Goal: Information Seeking & Learning: Check status

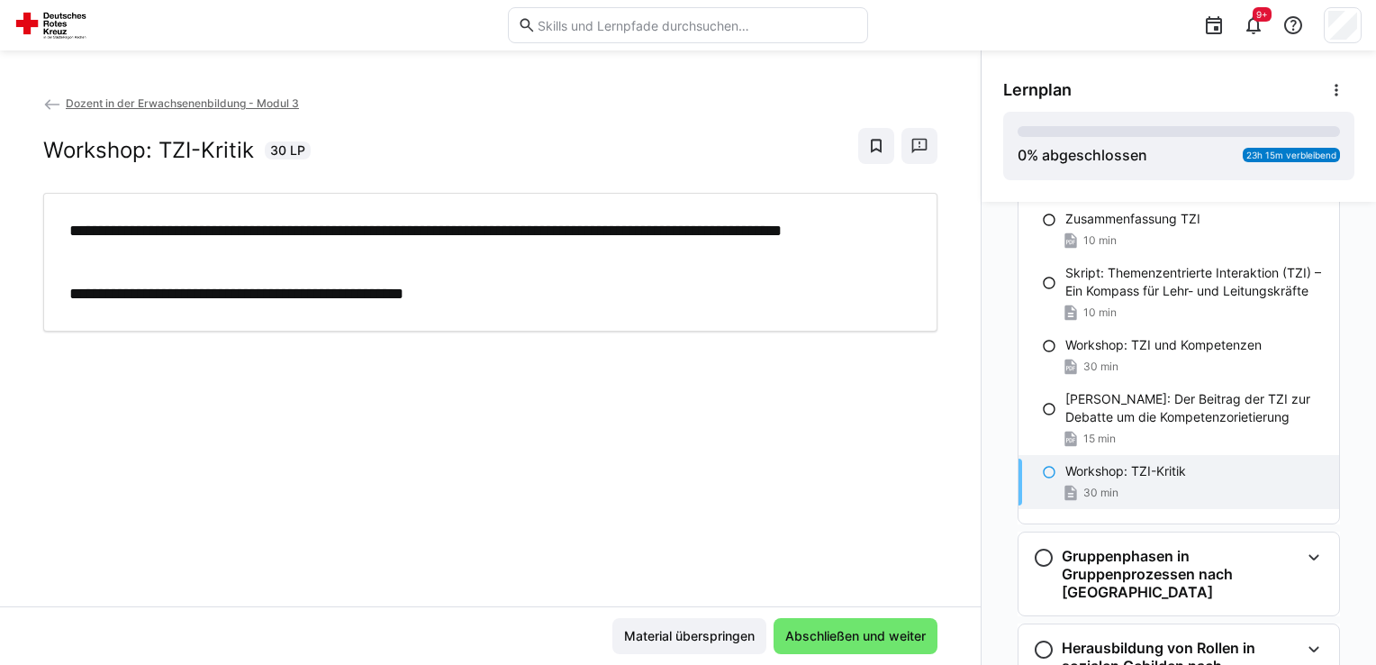
scroll to position [450, 0]
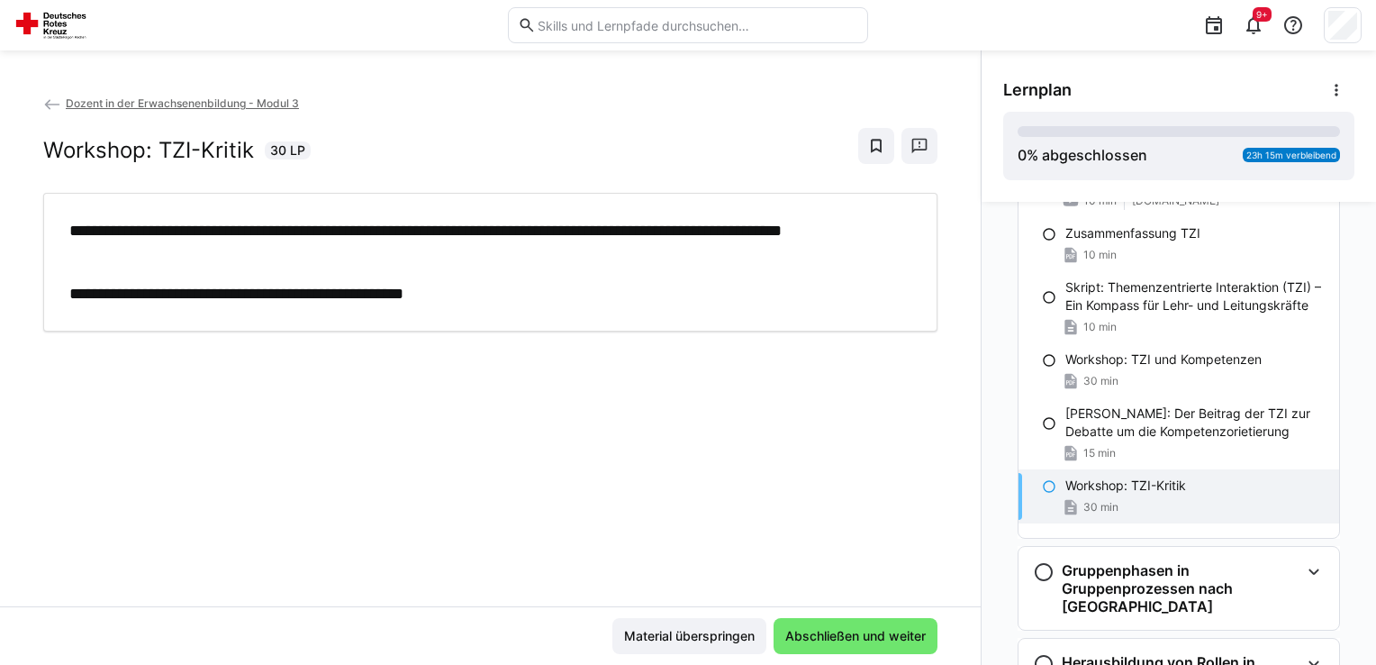
click at [1203, 473] on div "Workshop: TZI-Kritik 30 min" at bounding box center [1178, 496] width 321 height 54
click at [1200, 489] on div "Workshop: TZI-Kritik" at bounding box center [1194, 485] width 259 height 18
click at [1042, 487] on eds-icon at bounding box center [1049, 486] width 14 height 14
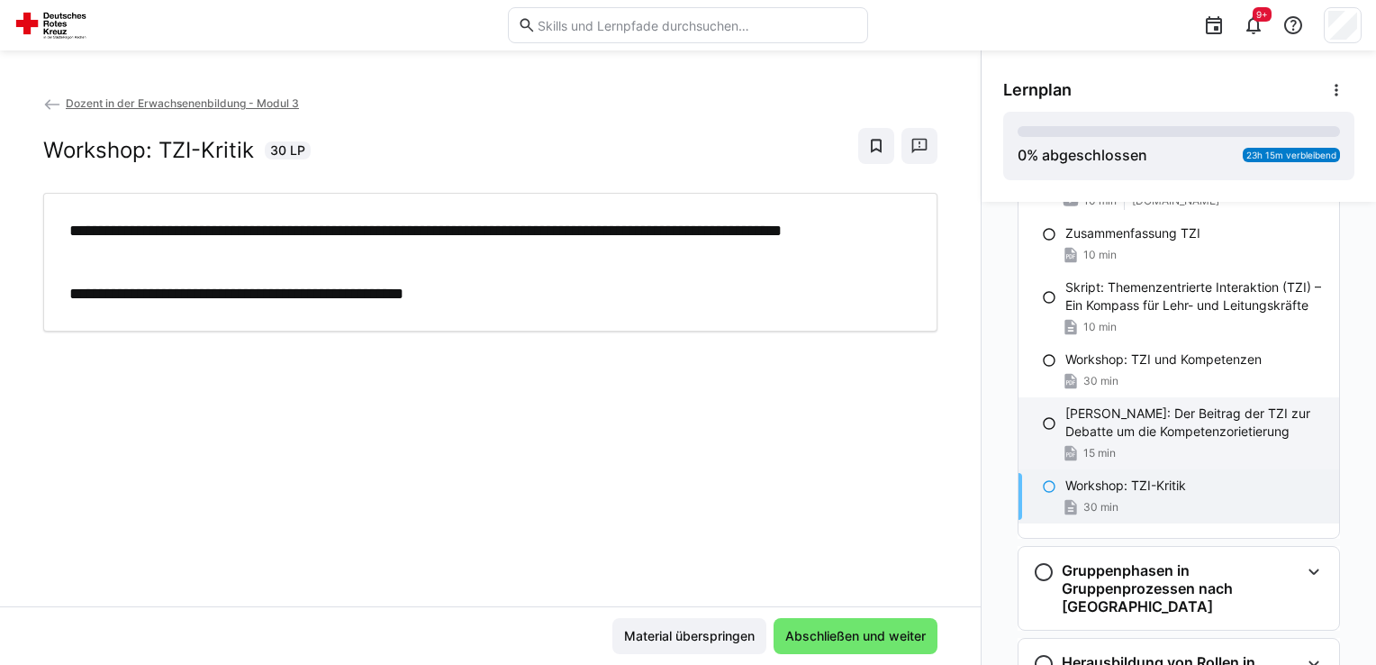
click at [1044, 427] on eds-icon at bounding box center [1049, 423] width 14 height 14
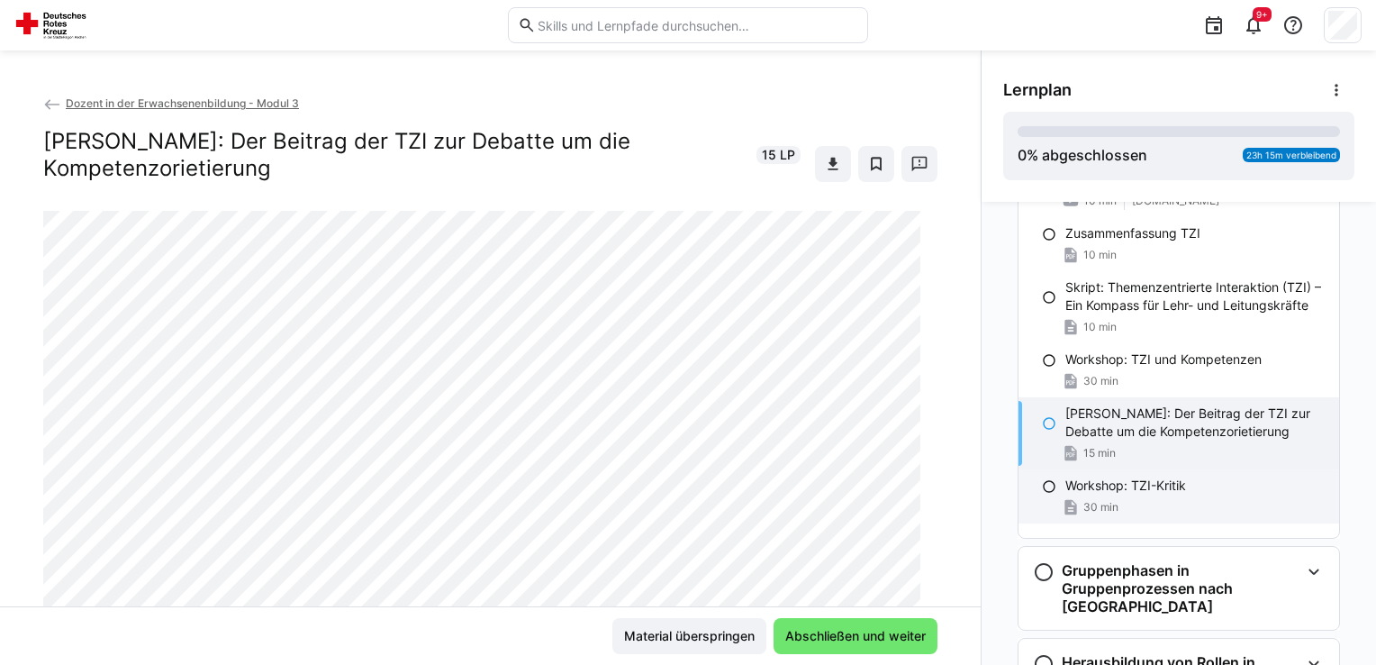
click at [1034, 499] on div "Workshop: TZI-Kritik 30 min" at bounding box center [1178, 496] width 321 height 54
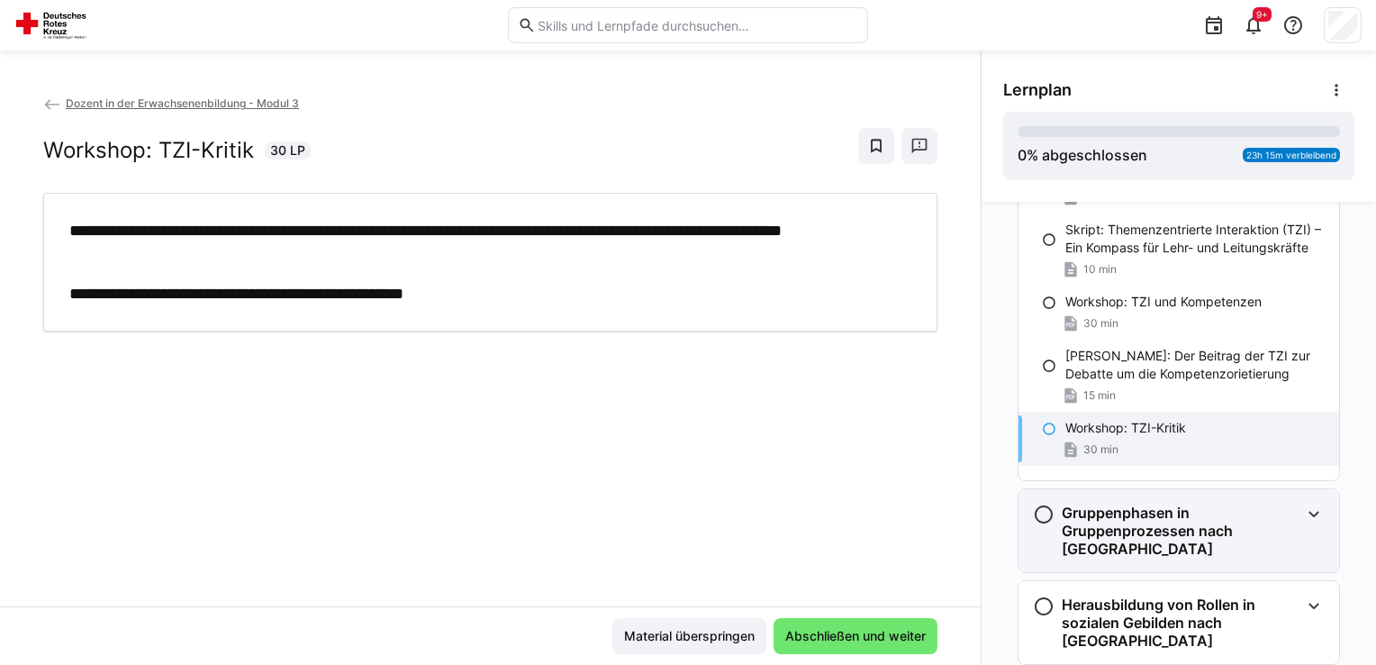
scroll to position [540, 0]
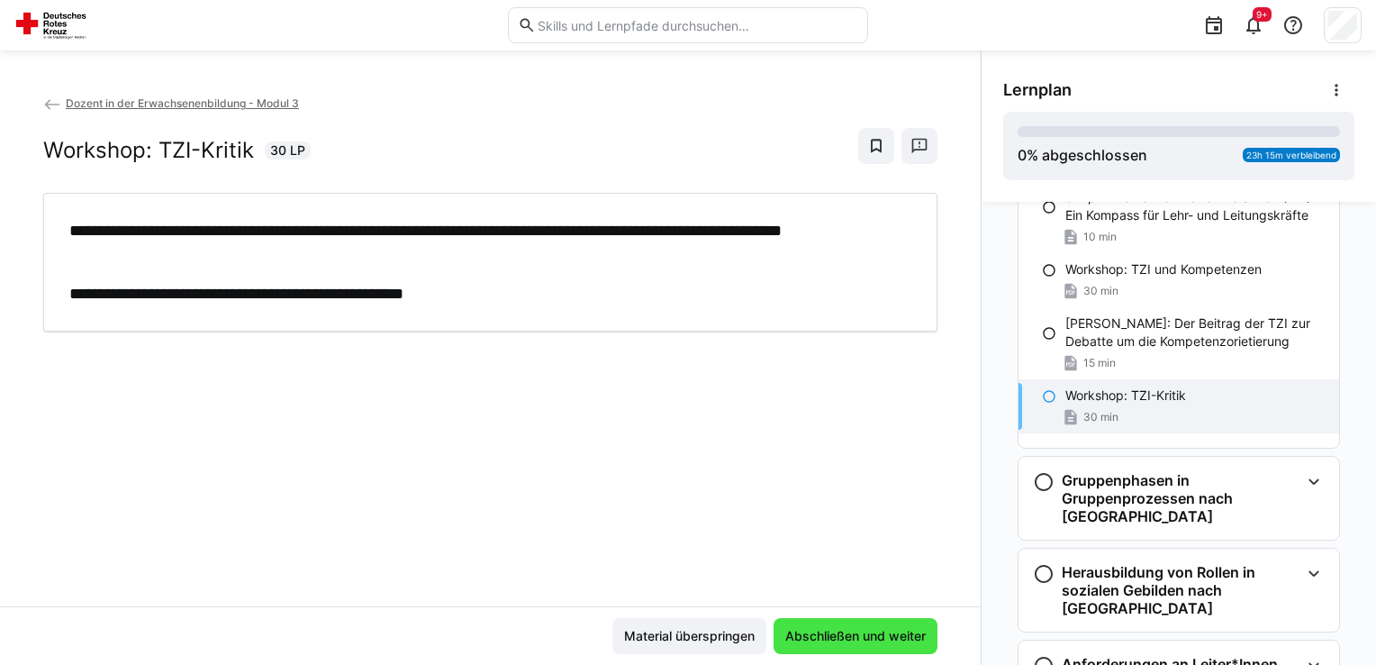
click at [903, 629] on span "Abschließen und weiter" at bounding box center [856, 636] width 146 height 18
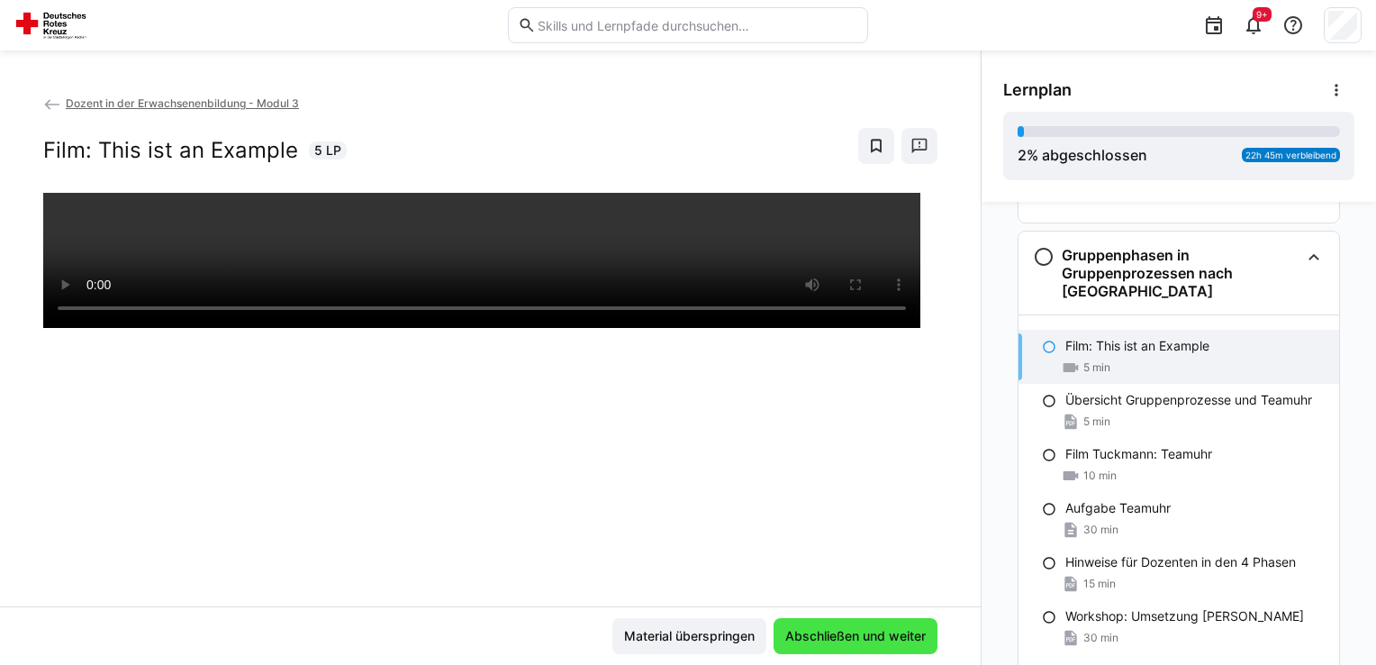
scroll to position [782, 0]
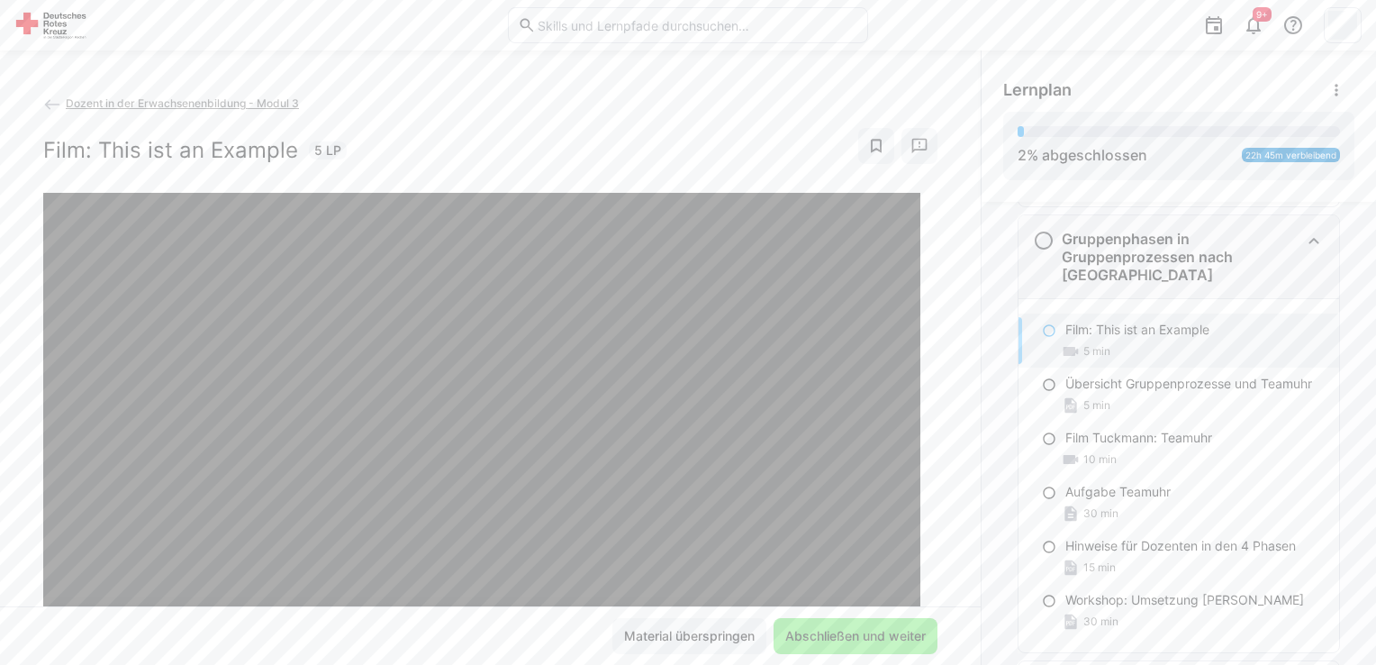
click at [1062, 248] on h3 "Gruppenphasen in Gruppenprozessen nach Tuckman" at bounding box center [1181, 257] width 238 height 54
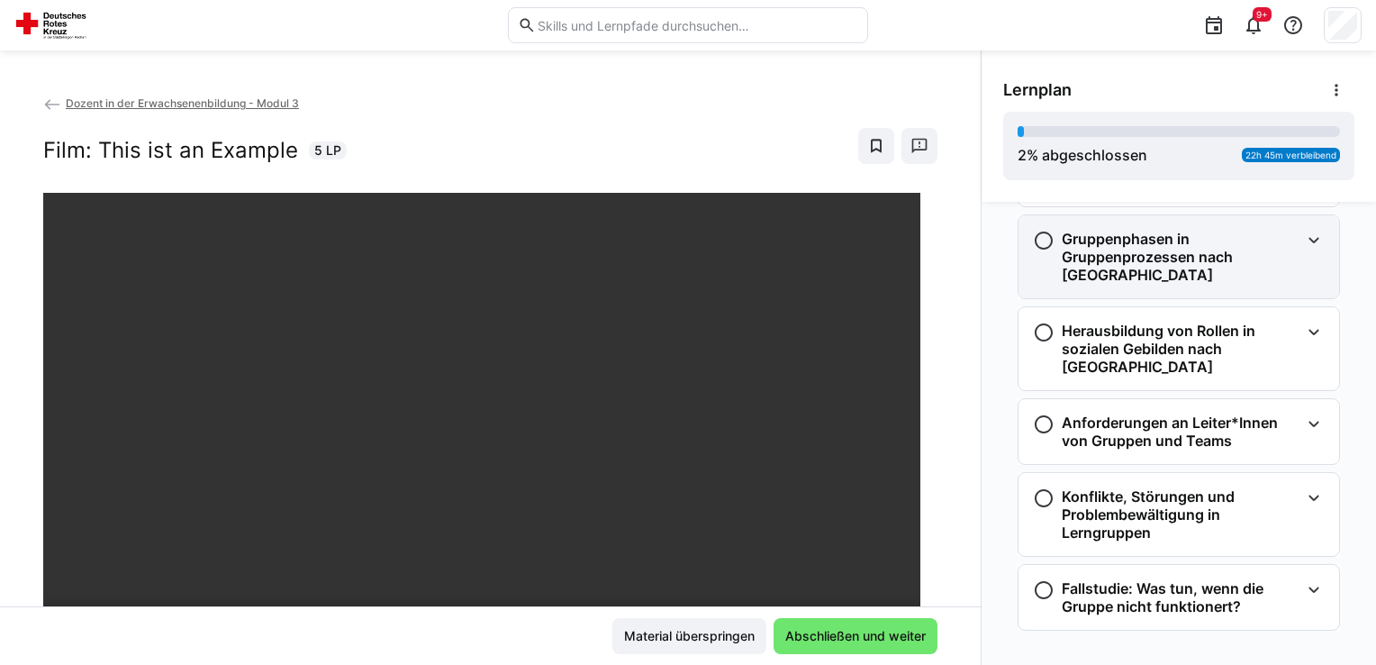
click at [1165, 265] on h3 "Gruppenphasen in Gruppenprozessen nach Tuckman" at bounding box center [1181, 257] width 238 height 54
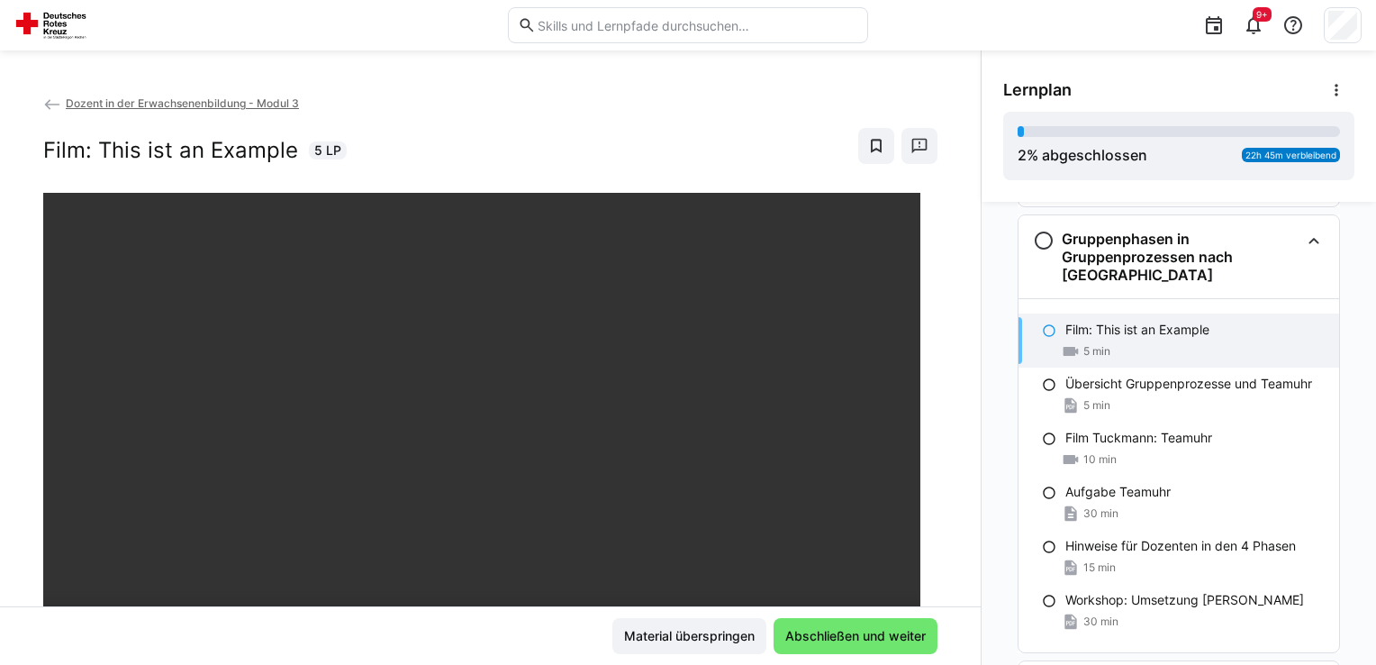
drag, startPoint x: 194, startPoint y: 2, endPoint x: 596, endPoint y: 88, distance: 411.7
click at [596, 88] on div "Dozent in der Erwachsenenbildung - Modul 3 Film: This ist an Example 5 LP Mater…" at bounding box center [490, 357] width 981 height 614
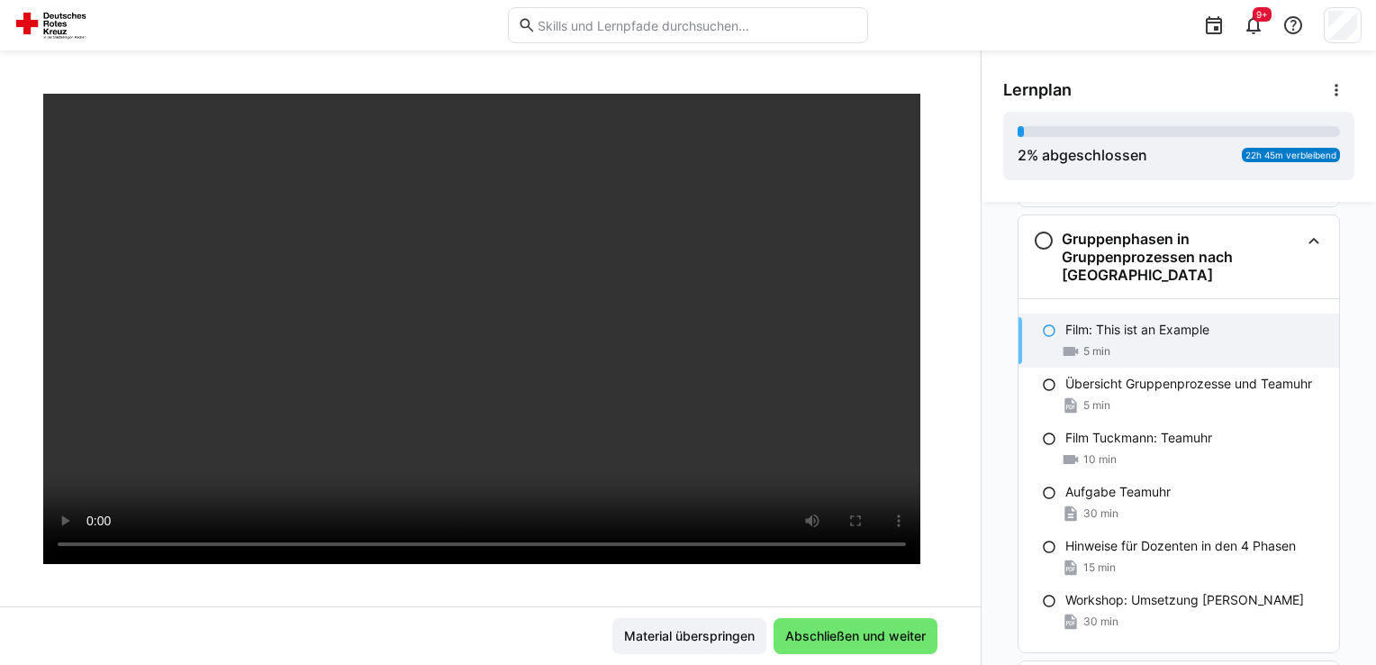
scroll to position [90, 0]
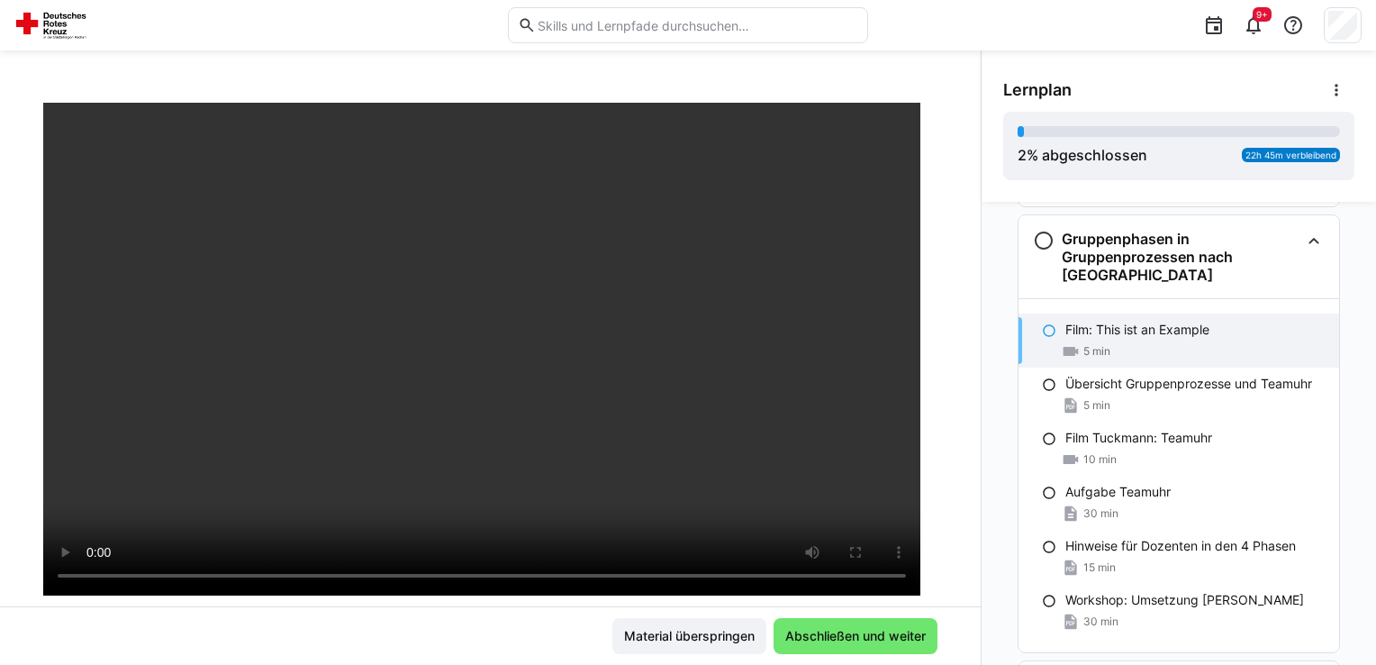
click at [1106, 330] on p "Film: This ist an Example" at bounding box center [1137, 330] width 144 height 18
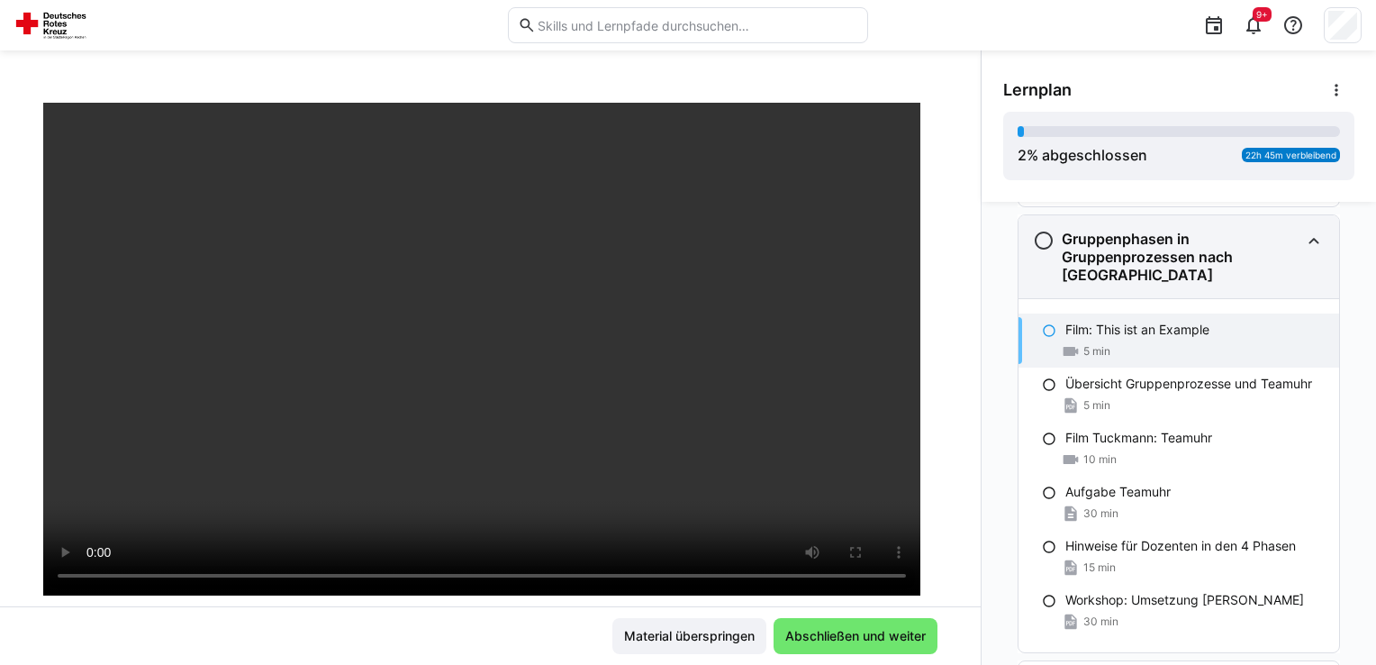
click at [1102, 247] on h3 "Gruppenphasen in Gruppenprozessen nach Tuckman" at bounding box center [1181, 257] width 238 height 54
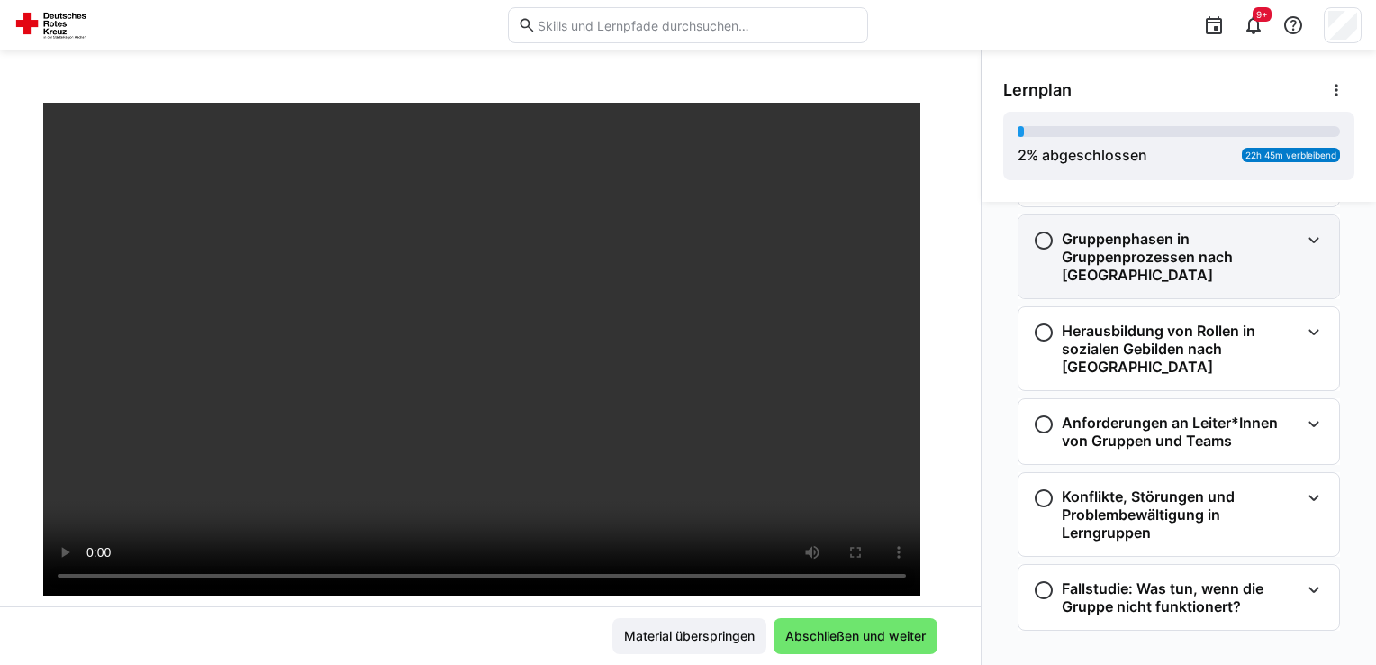
click at [1102, 247] on h3 "Gruppenphasen in Gruppenprozessen nach Tuckman" at bounding box center [1181, 257] width 238 height 54
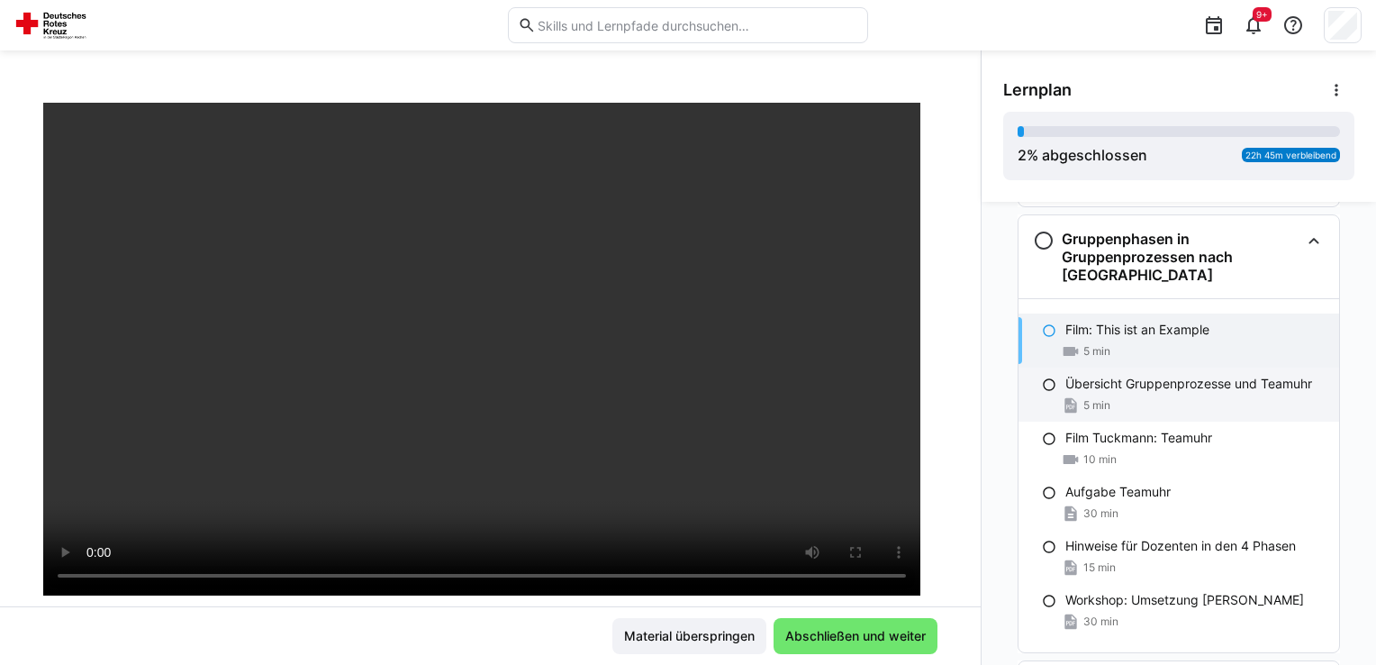
click at [1109, 369] on div "Übersicht Gruppenprozesse und Teamuhr 5 min" at bounding box center [1178, 394] width 321 height 54
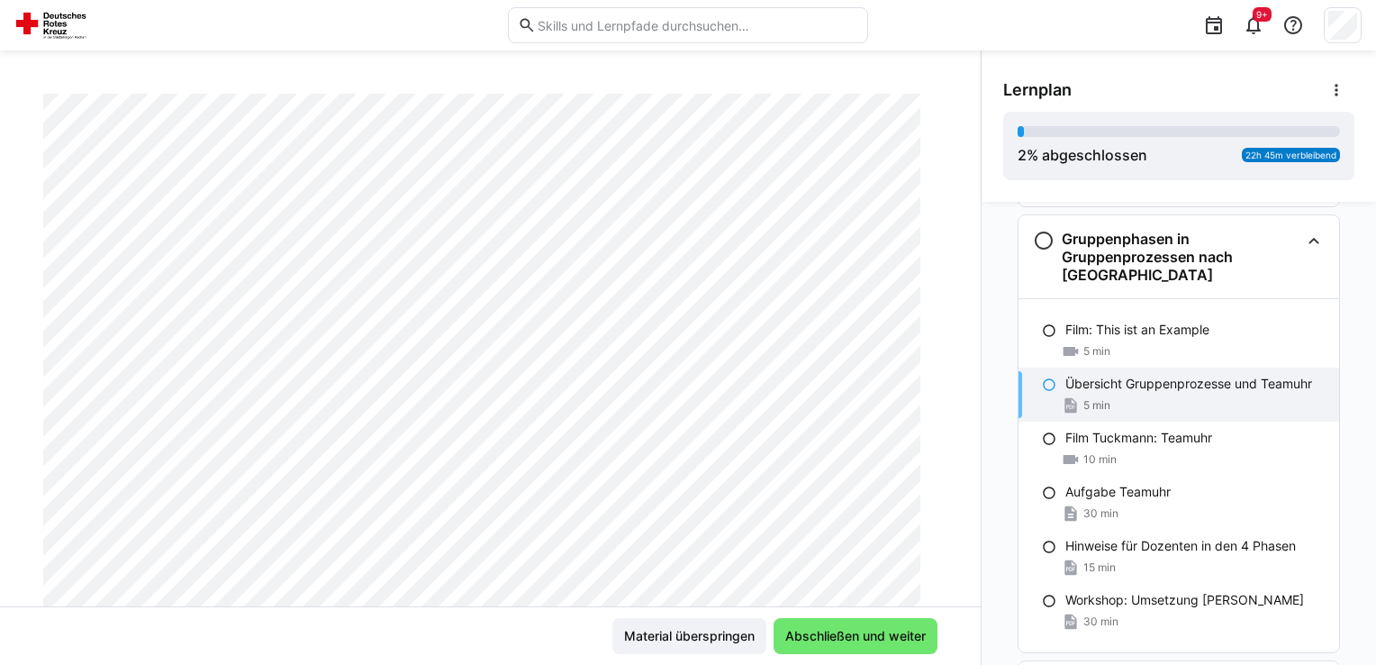
scroll to position [270, 0]
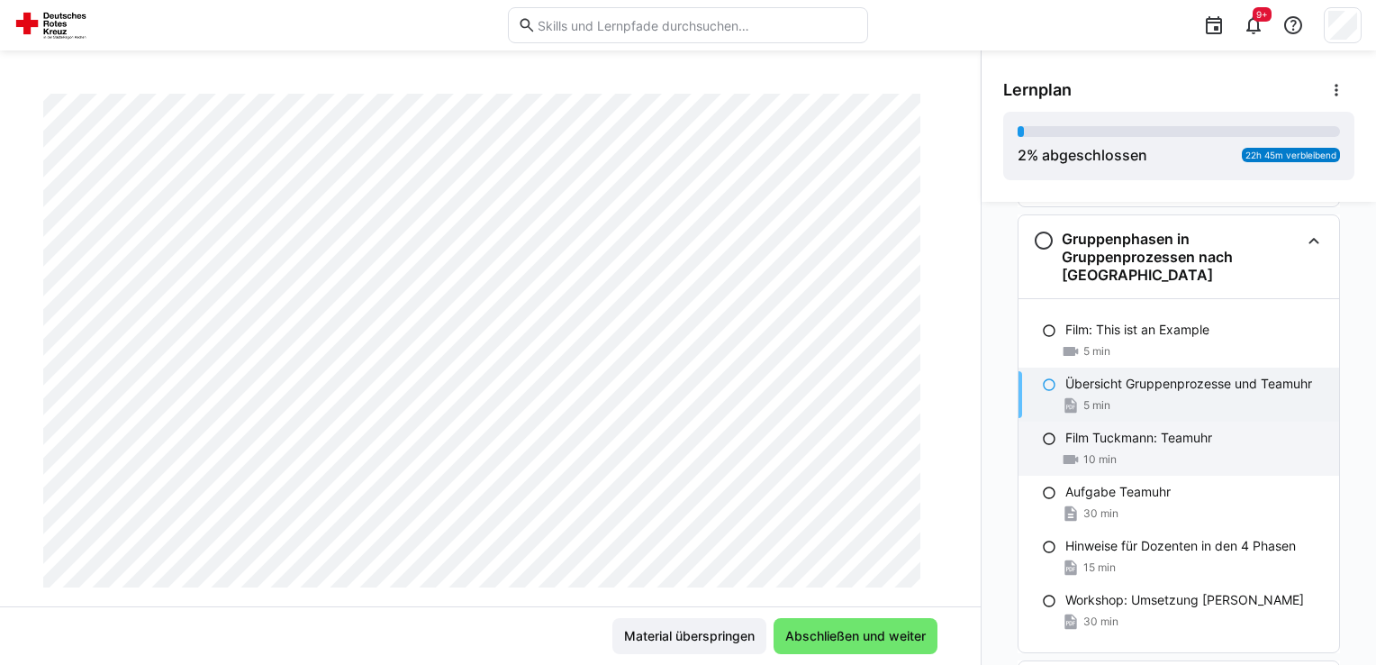
click at [1110, 450] on div "10 min" at bounding box center [1194, 459] width 259 height 18
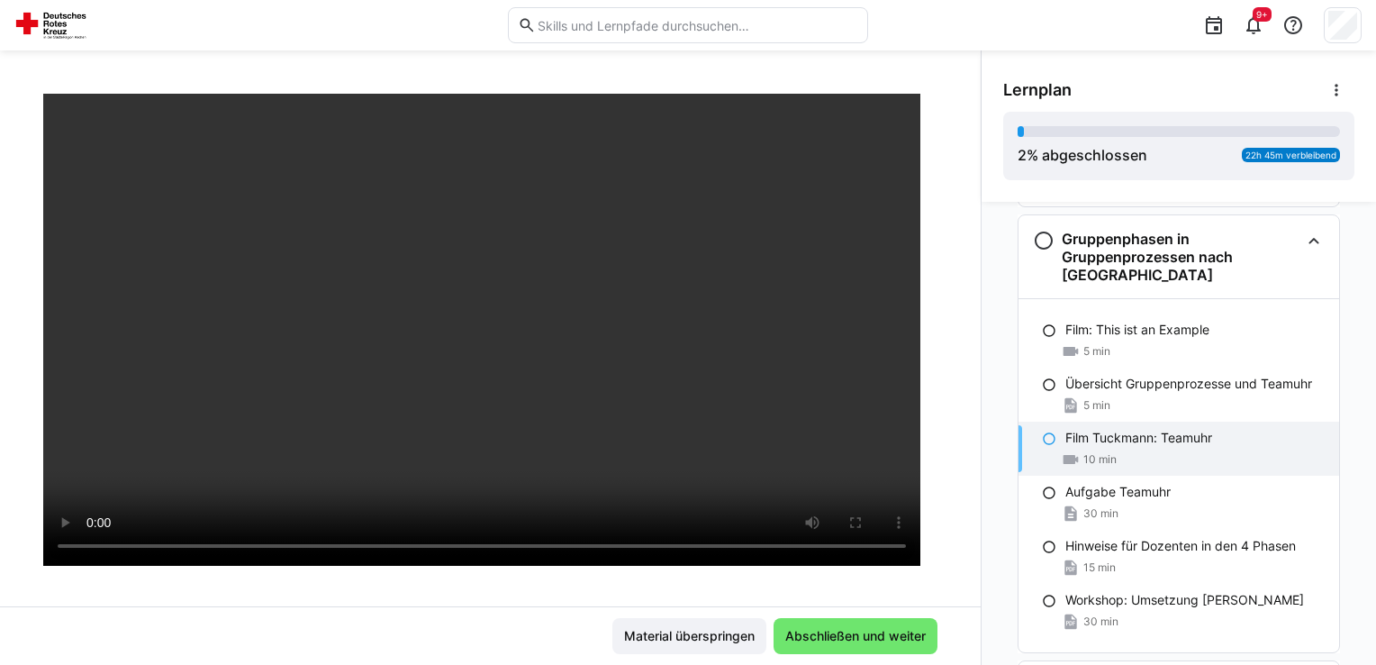
scroll to position [90, 0]
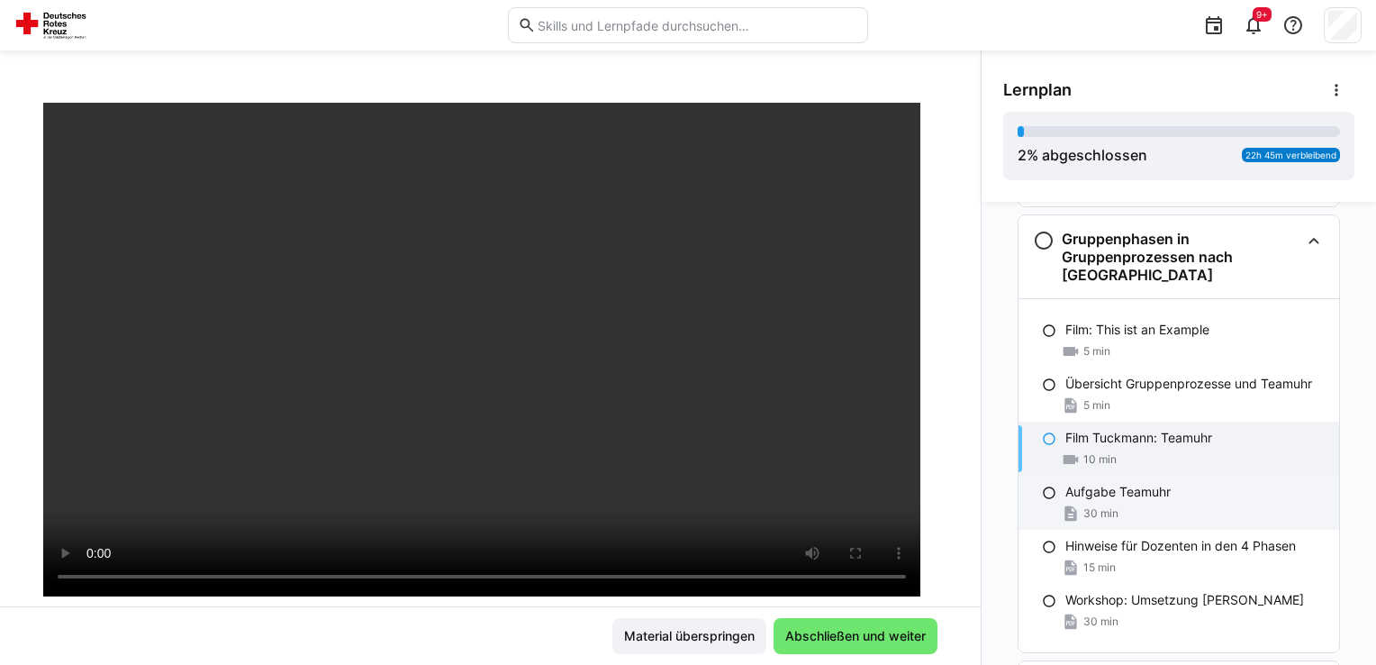
click at [1192, 496] on div "Aufgabe Teamuhr" at bounding box center [1194, 492] width 259 height 18
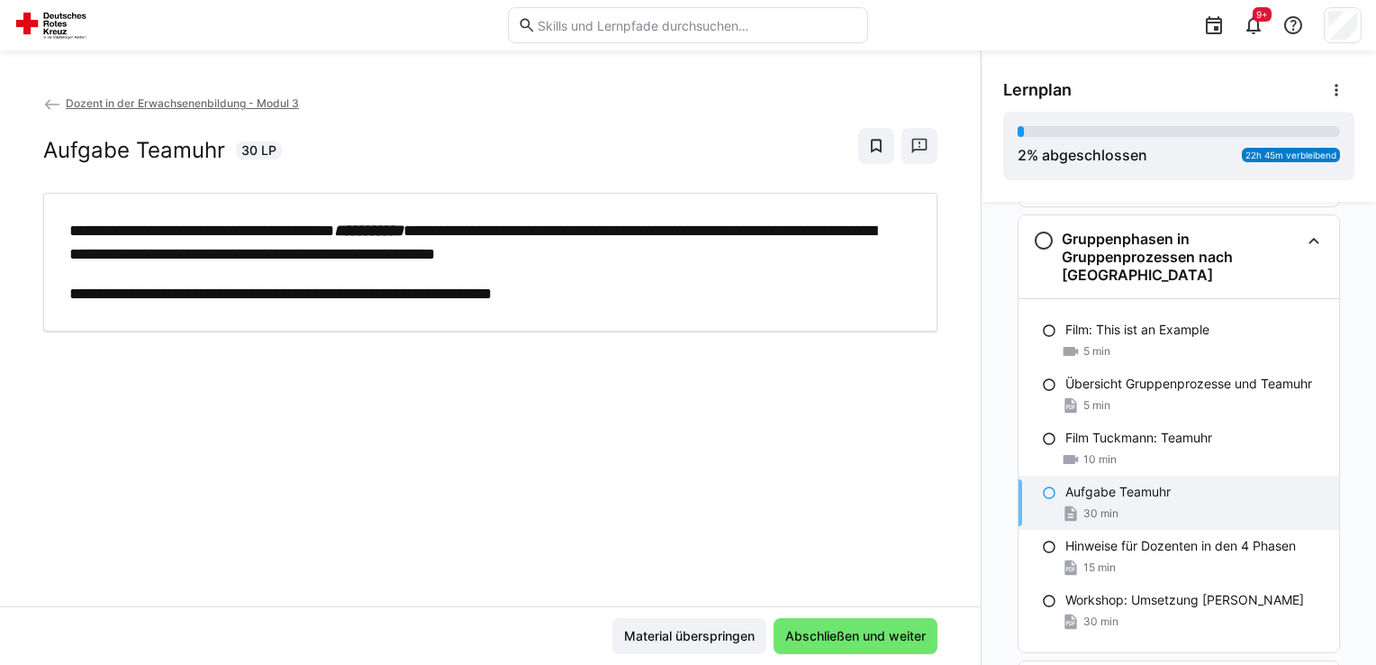
scroll to position [0, 0]
click at [1103, 396] on div "5 min" at bounding box center [1194, 405] width 259 height 18
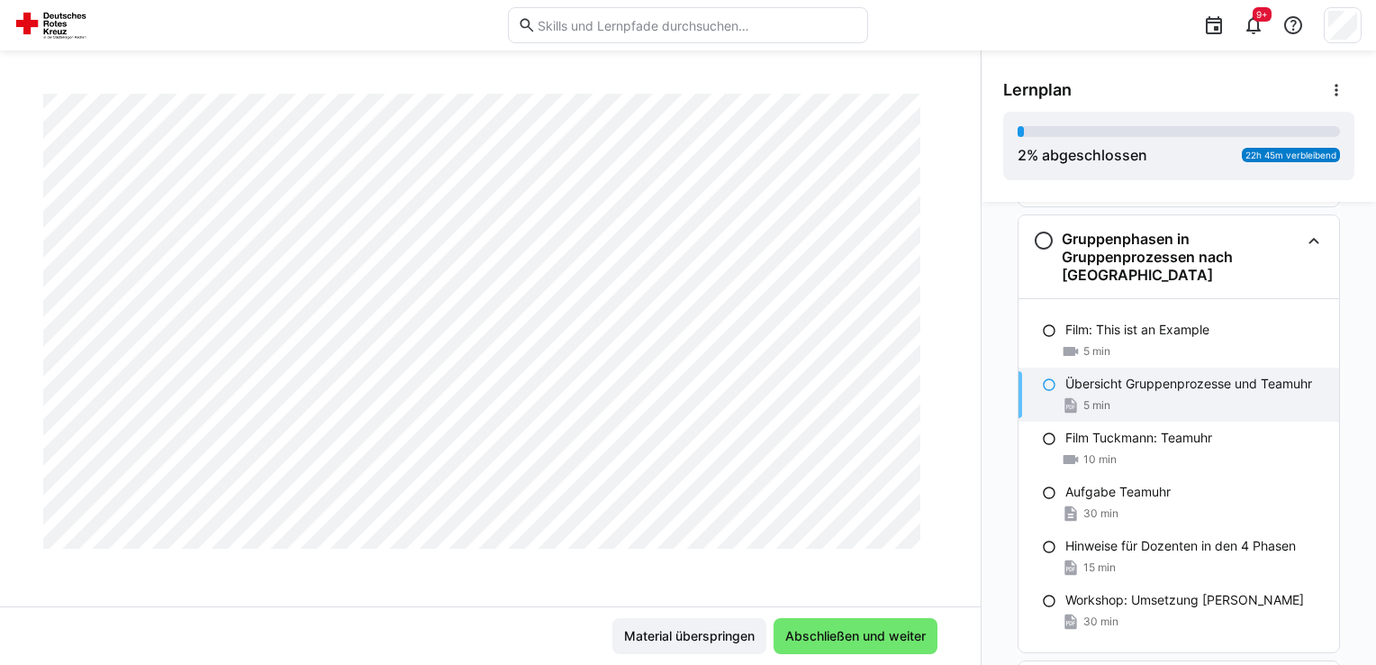
scroll to position [842, 0]
click at [1122, 446] on div "Film Tuckmann: Teamuhr 10 min" at bounding box center [1178, 448] width 321 height 54
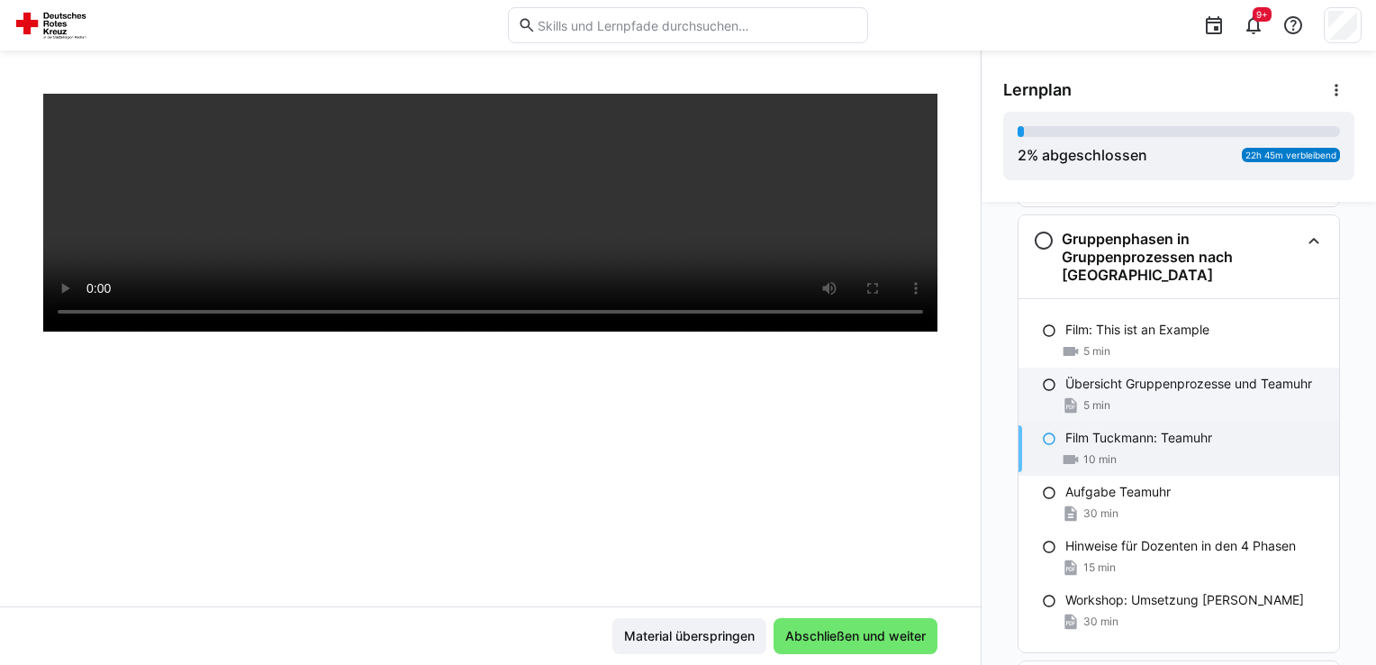
scroll to position [307, 0]
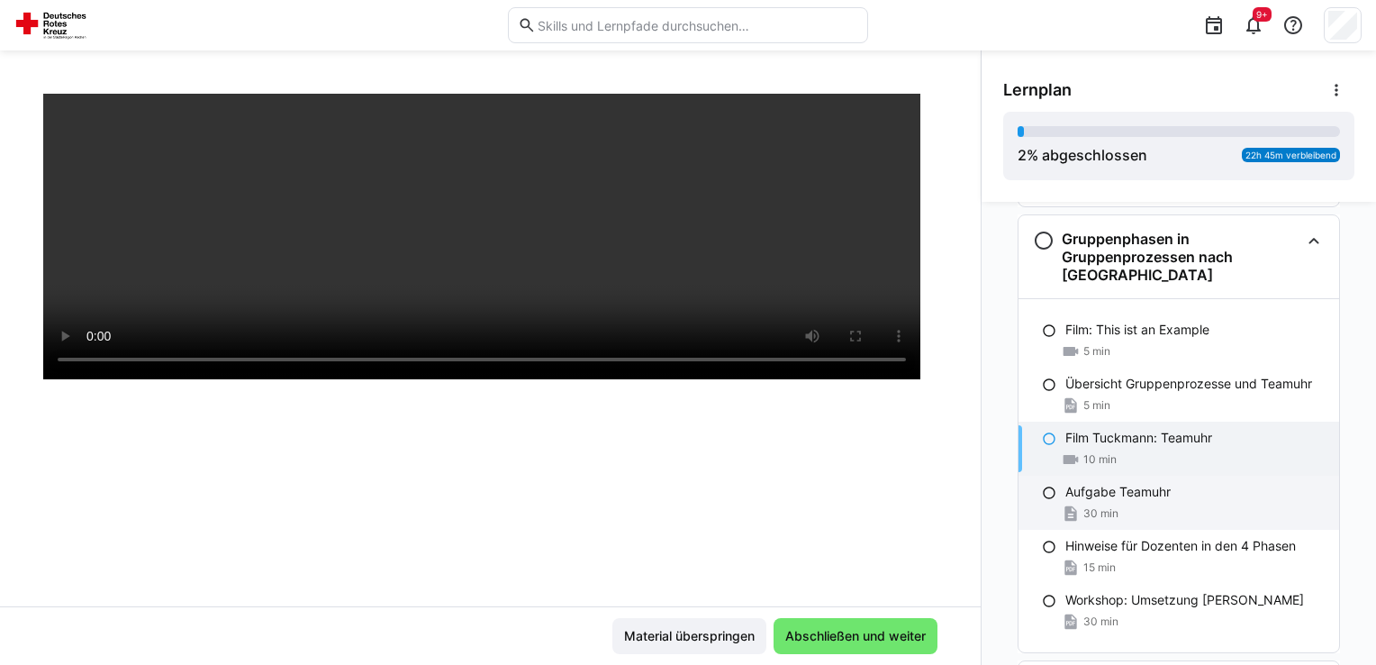
click at [1119, 501] on div "Aufgabe Teamuhr 30 min" at bounding box center [1178, 502] width 321 height 54
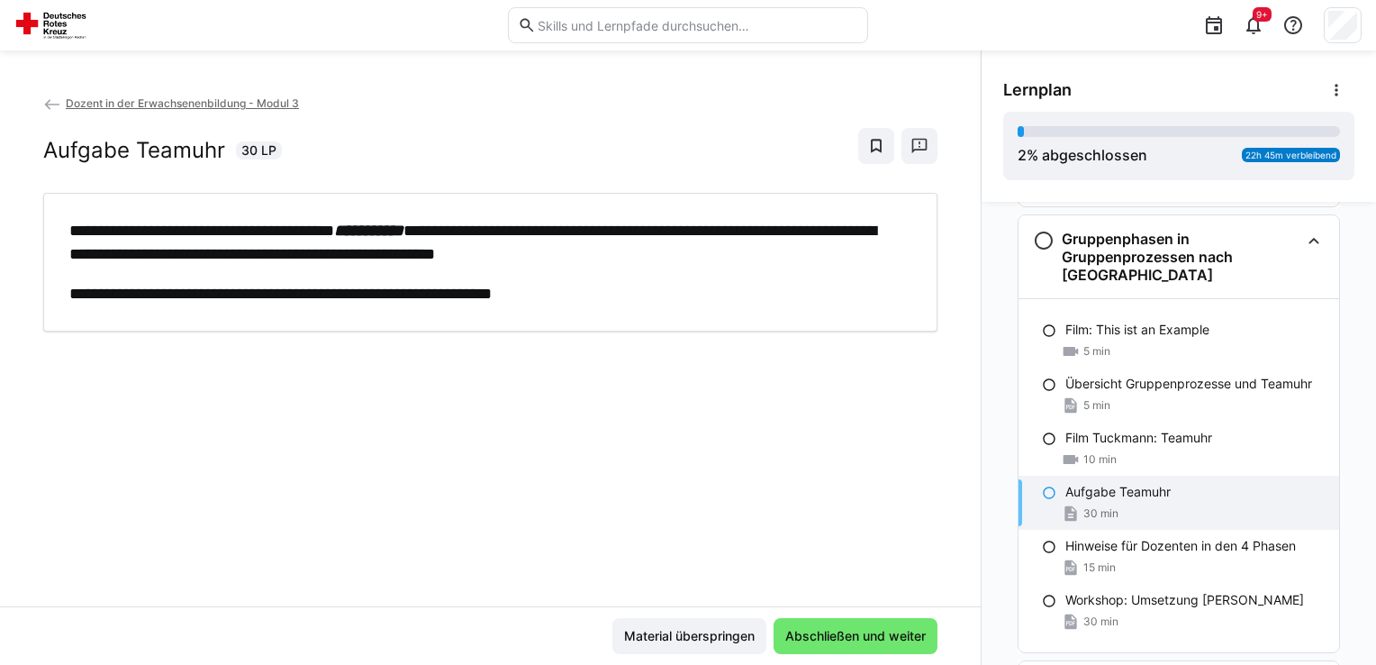
scroll to position [0, 0]
click at [1094, 563] on span "15 min" at bounding box center [1099, 567] width 32 height 14
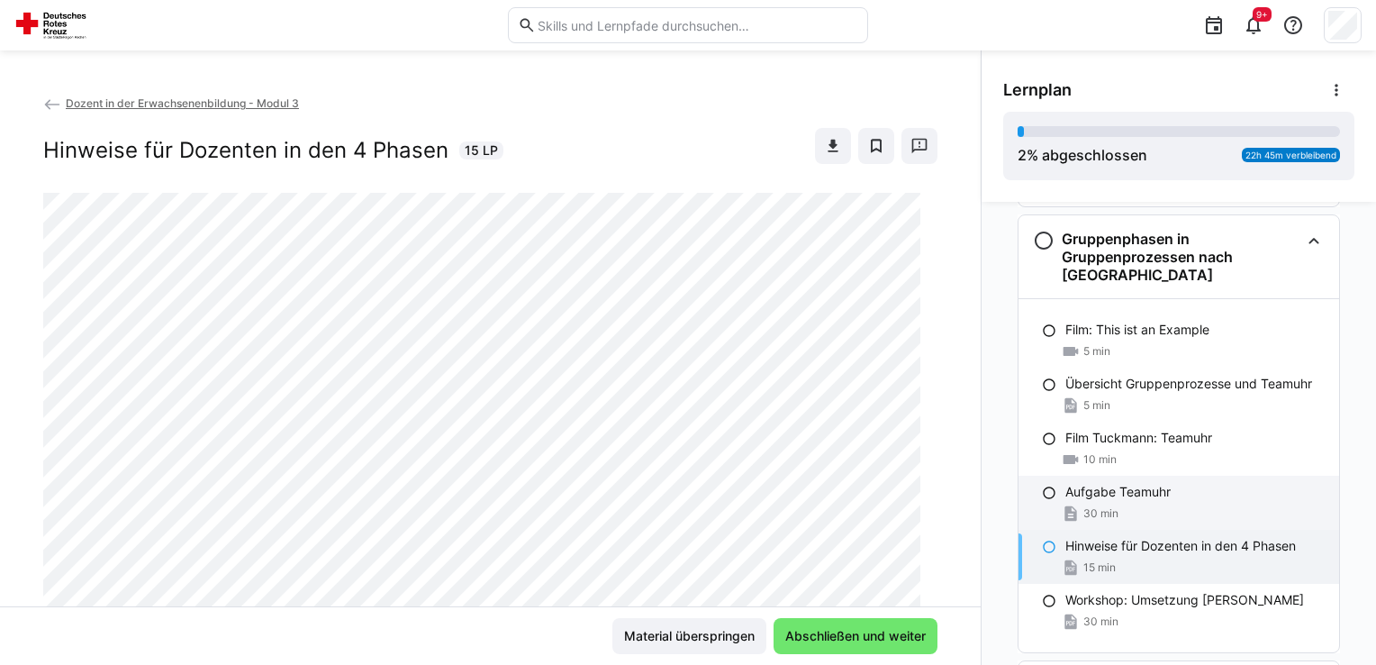
click at [1138, 497] on p "Aufgabe Teamuhr" at bounding box center [1117, 492] width 105 height 18
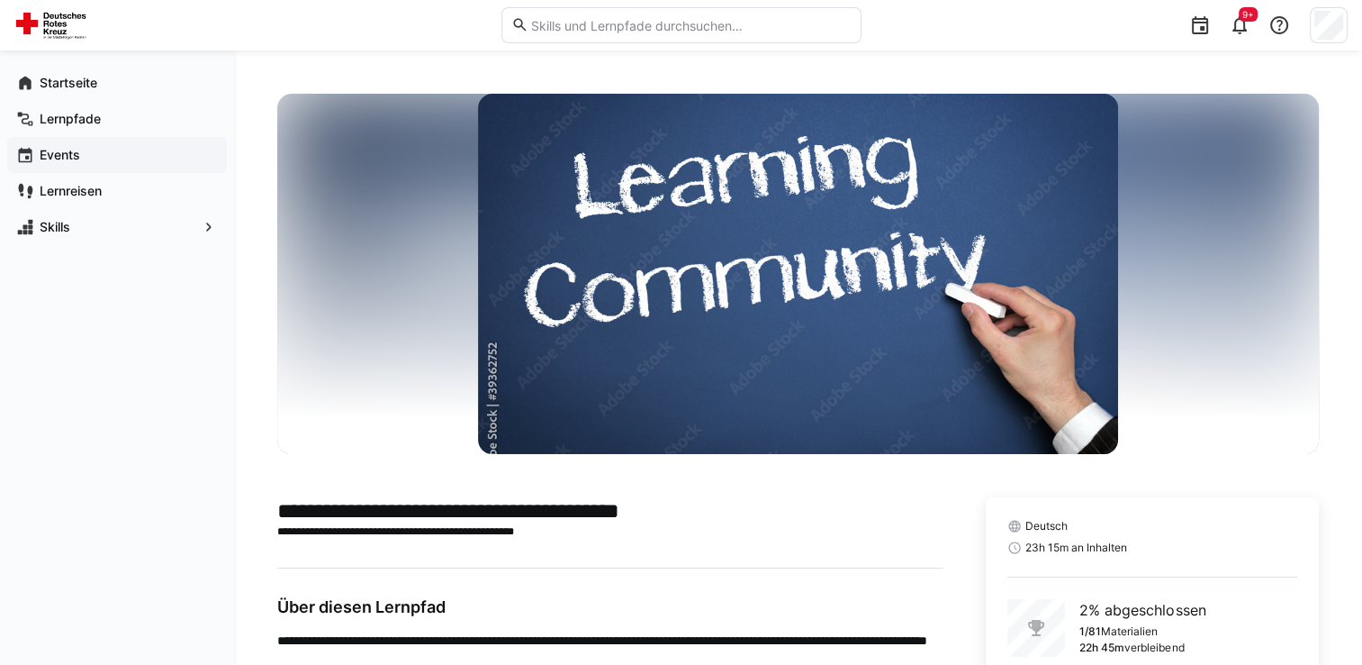
click at [0, 0] on app-navigation-label "Events" at bounding box center [0, 0] width 0 height 0
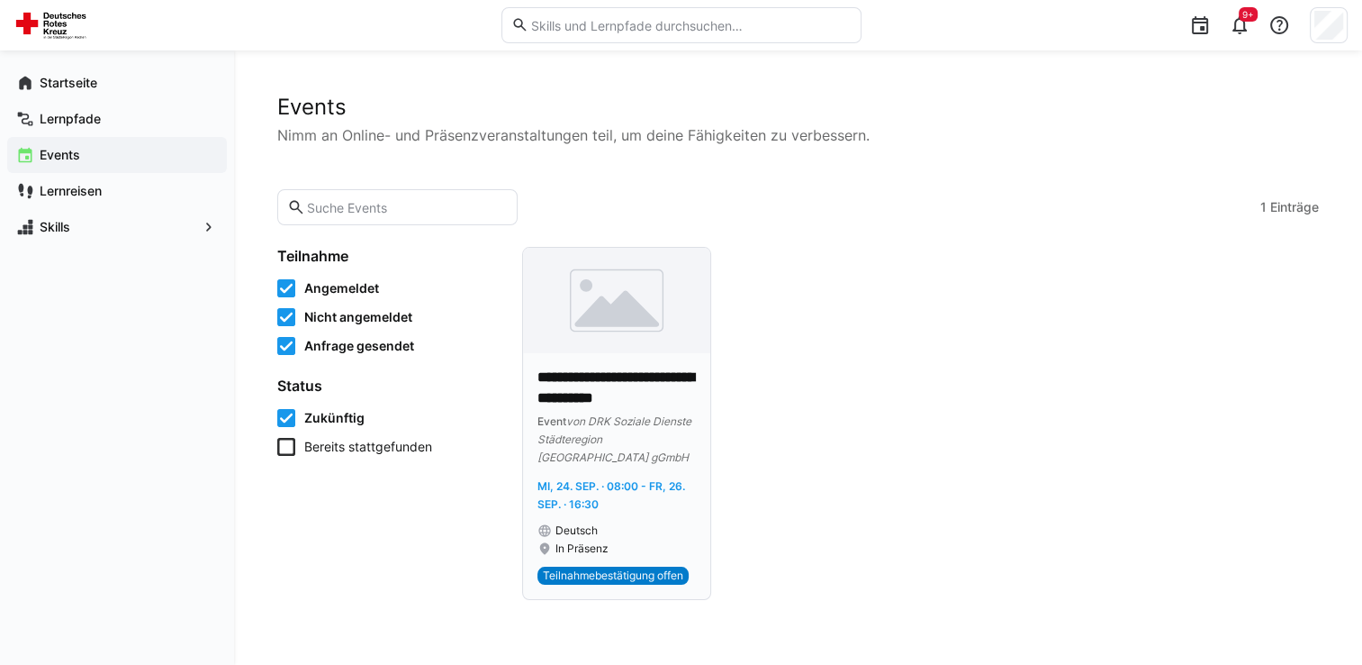
click at [607, 568] on span "Teilnahmebestätigung offen" at bounding box center [613, 575] width 140 height 14
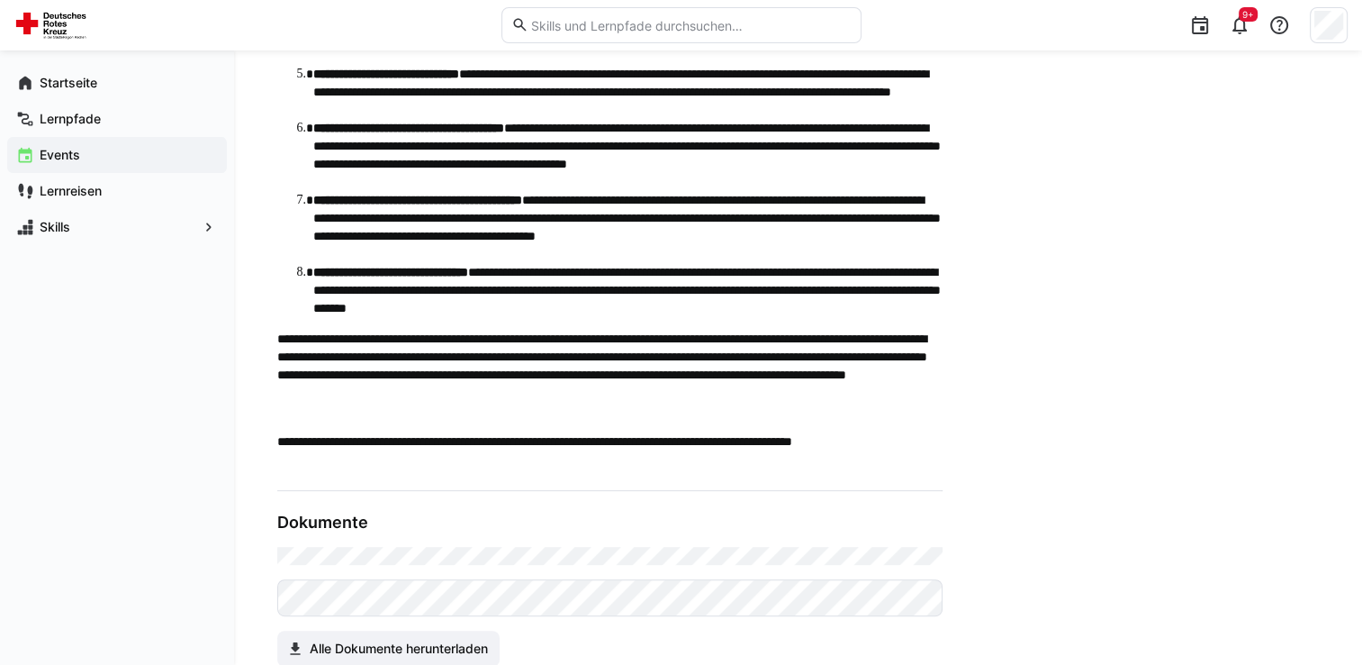
scroll to position [720, 0]
